Goal: Find specific page/section: Find specific page/section

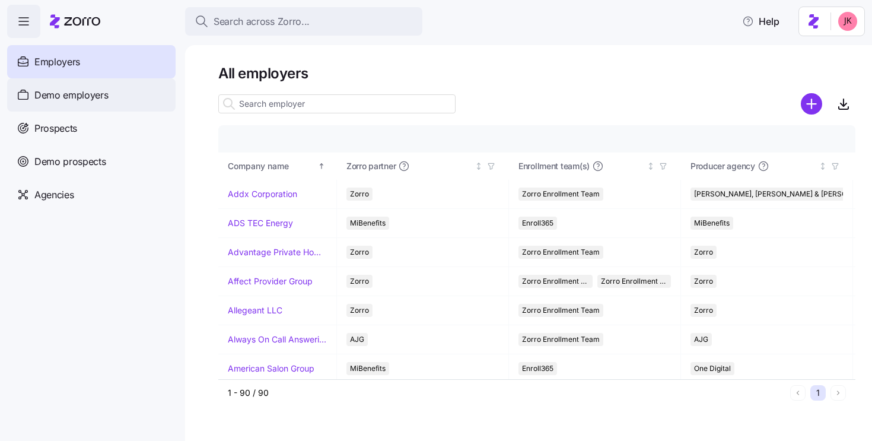
click at [91, 96] on span "Demo employers" at bounding box center [71, 95] width 74 height 15
